Goal: Communication & Community: Share content

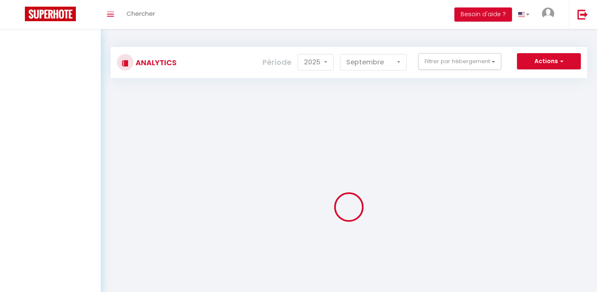
select select "2025"
select select "9"
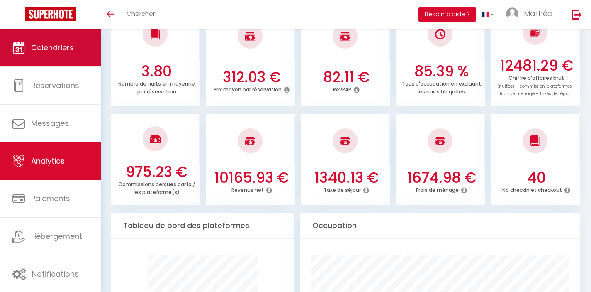
click at [60, 54] on link "Calendriers" at bounding box center [50, 47] width 101 height 37
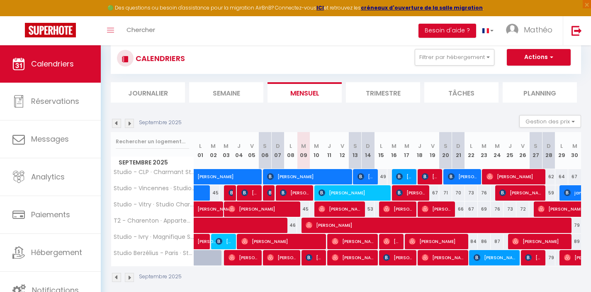
scroll to position [64, 0]
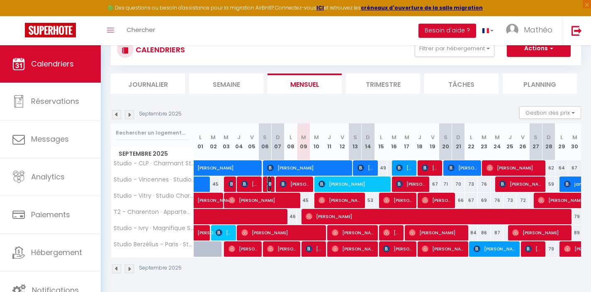
click at [268, 184] on img at bounding box center [270, 183] width 7 height 7
select select "OK"
select select "KO"
select select "0"
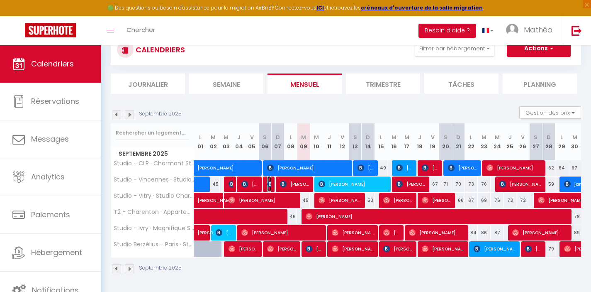
select select "1"
select select
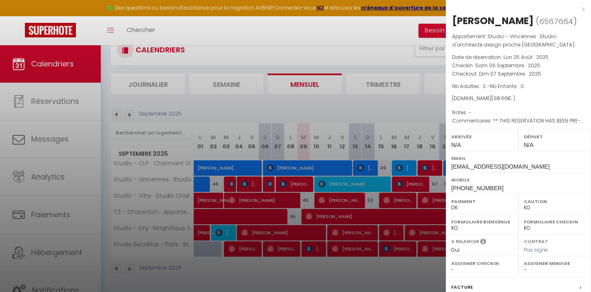
click at [205, 202] on div at bounding box center [295, 146] width 591 height 292
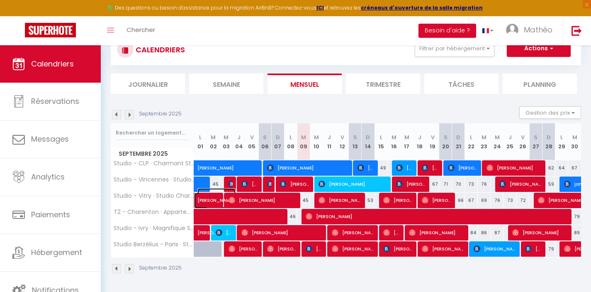
click at [209, 199] on span "[PERSON_NAME]" at bounding box center [216, 196] width 38 height 16
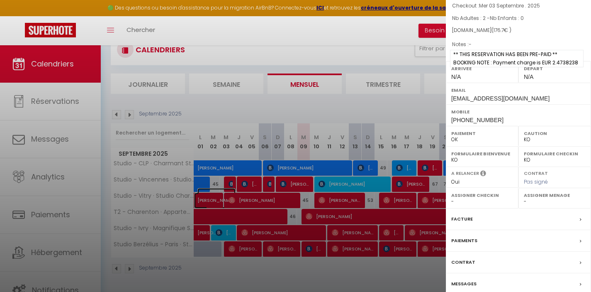
scroll to position [103, 0]
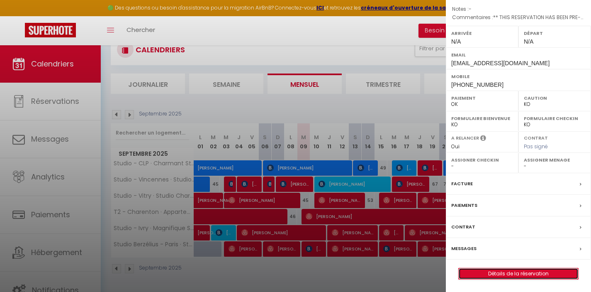
click at [518, 272] on link "Détails de la réservation" at bounding box center [518, 273] width 119 height 11
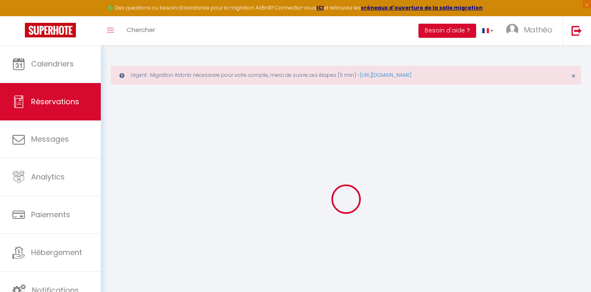
select select
checkbox input "false"
select select
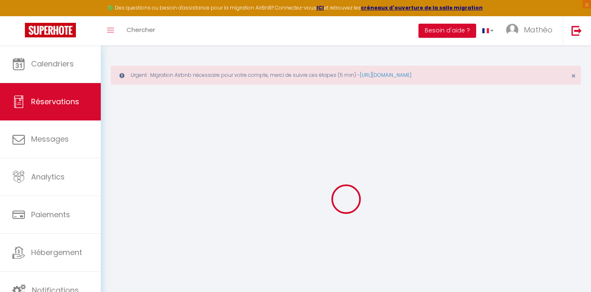
checkbox input "false"
select select
checkbox input "false"
type textarea "** THIS RESERVATION HAS BEEN PRE-PAID ** BOOKING NOTE : Payment charge is EUR 2…"
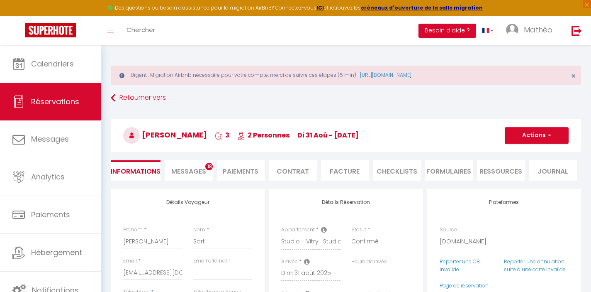
type input "45"
type input "16.95"
select select
checkbox input "false"
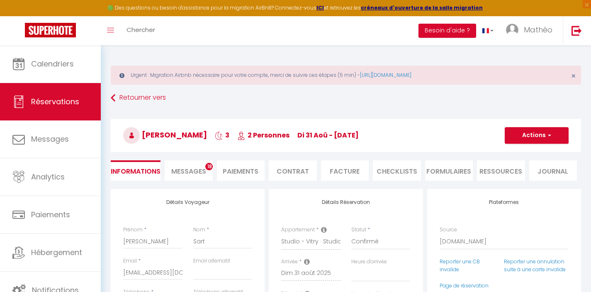
select select
click at [351, 169] on li "Facture" at bounding box center [345, 170] width 48 height 20
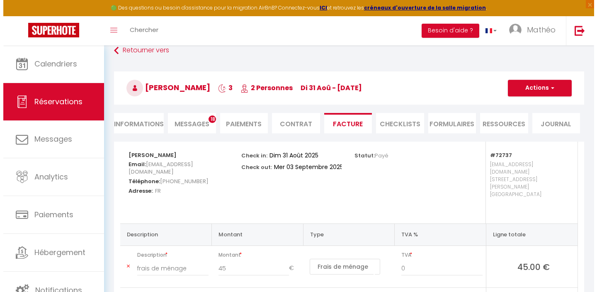
scroll to position [48, 0]
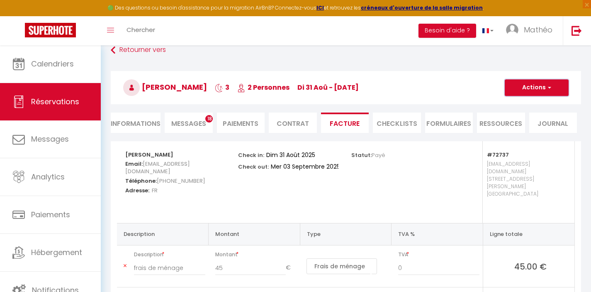
click at [536, 92] on button "Actions" at bounding box center [537, 87] width 64 height 17
click at [530, 119] on link "Aperçu et éditer" at bounding box center [531, 116] width 70 height 11
click at [535, 90] on button "Actions" at bounding box center [537, 87] width 64 height 17
click at [537, 128] on link "Envoyer la facture" at bounding box center [531, 127] width 70 height 11
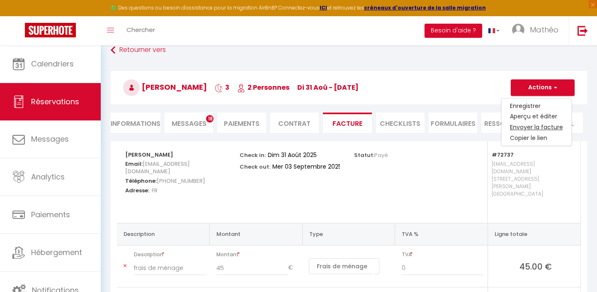
type input "[EMAIL_ADDRESS][DOMAIN_NAME]"
select select "fr"
type input "Votre facture 6608015 - Studio - Vitry · Studio Charmant proche [GEOGRAPHIC_DAT…"
type textarea "Bonjour, Voici le lien pour télécharger votre facture : [URL][DOMAIN_NAME] Déta…"
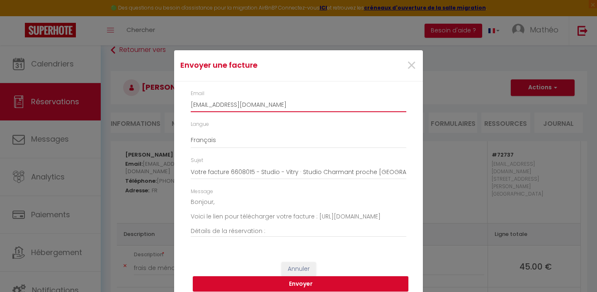
click at [255, 109] on input "[EMAIL_ADDRESS][DOMAIN_NAME]" at bounding box center [299, 104] width 216 height 15
paste input "[EMAIL_ADDRESS]"
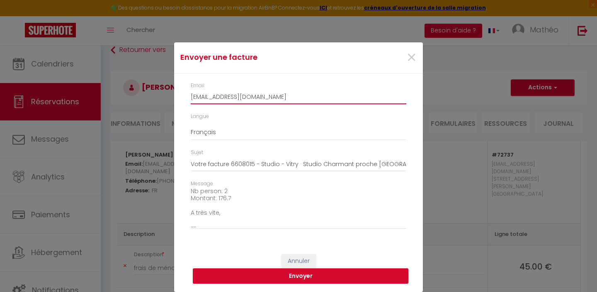
scroll to position [94, 0]
type input "[EMAIL_ADDRESS][DOMAIN_NAME]"
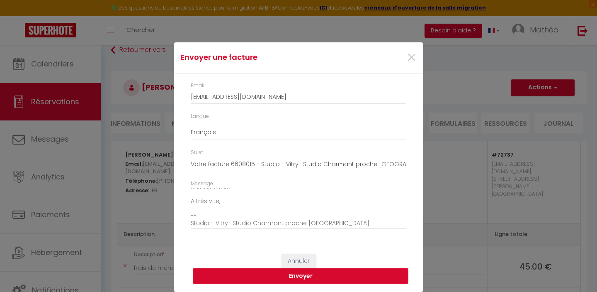
click at [328, 276] on button "Envoyer" at bounding box center [301, 276] width 216 height 16
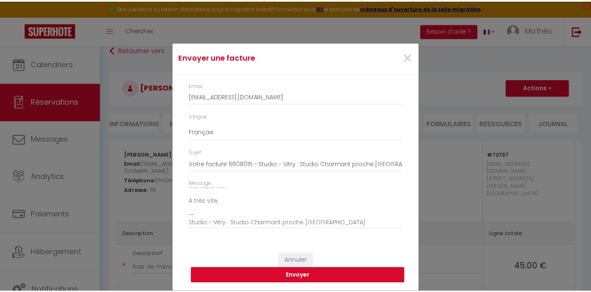
scroll to position [0, 0]
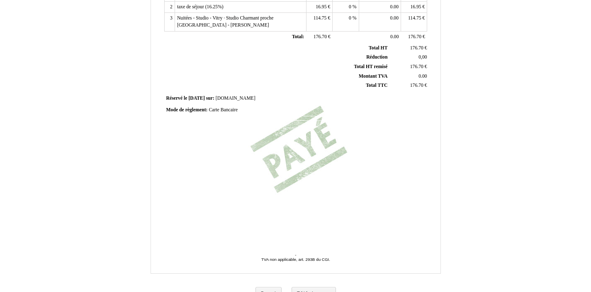
scroll to position [209, 0]
